Goal: Navigation & Orientation: Understand site structure

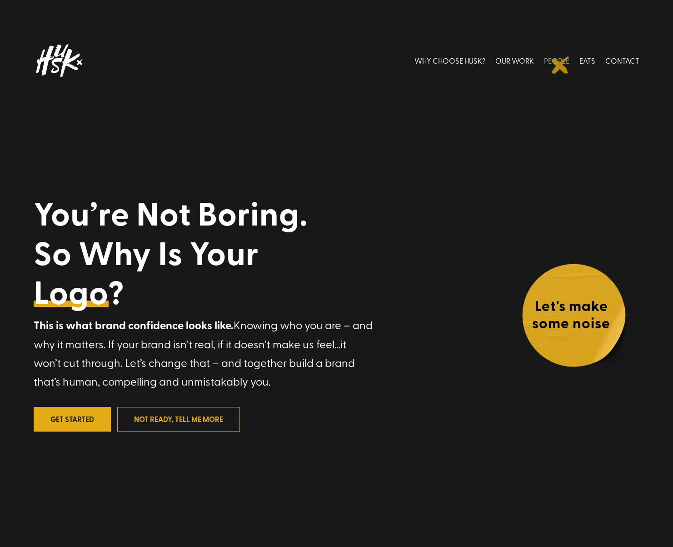
click at [560, 65] on link "PEOPLE" at bounding box center [556, 60] width 25 height 40
click at [561, 59] on link "PEOPLE" at bounding box center [556, 60] width 25 height 40
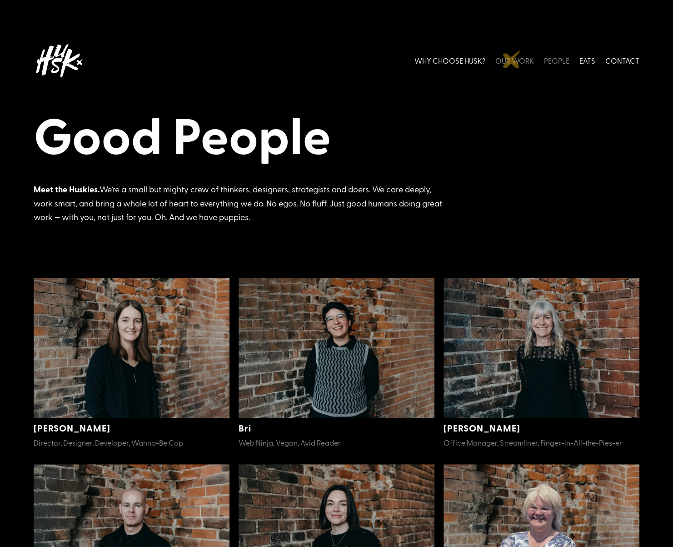
click at [512, 59] on link "OUR WORK" at bounding box center [514, 60] width 39 height 40
click at [562, 60] on link "PEOPLE" at bounding box center [556, 60] width 25 height 40
click at [525, 61] on link "OUR WORK" at bounding box center [514, 60] width 39 height 40
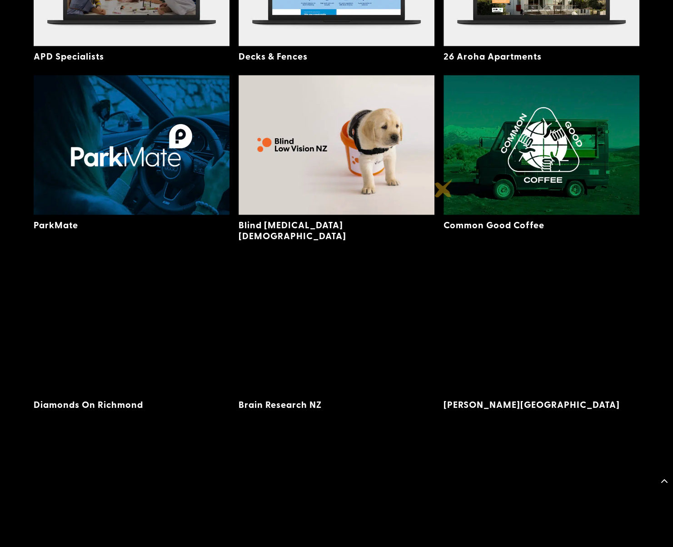
scroll to position [596, 0]
